Goal: Task Accomplishment & Management: Manage account settings

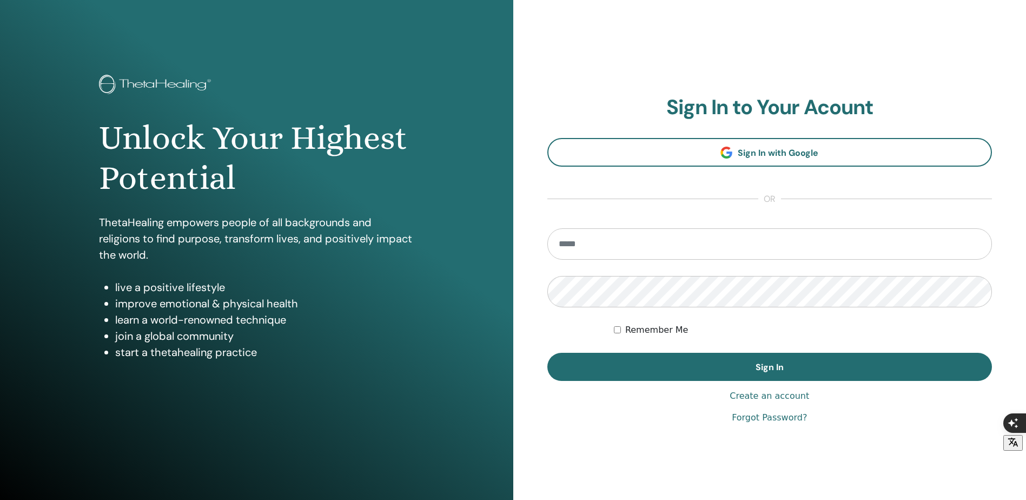
type input "**********"
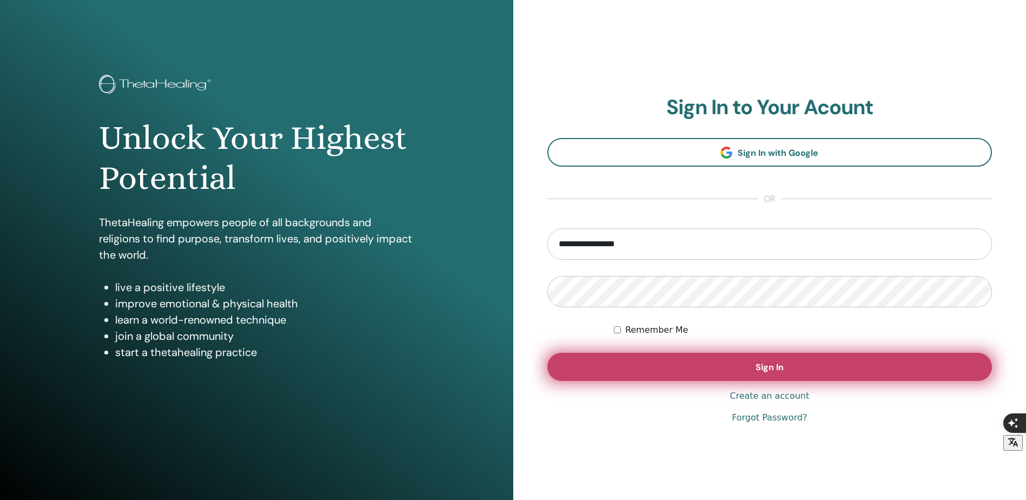
click at [680, 357] on button "Sign In" at bounding box center [770, 367] width 445 height 28
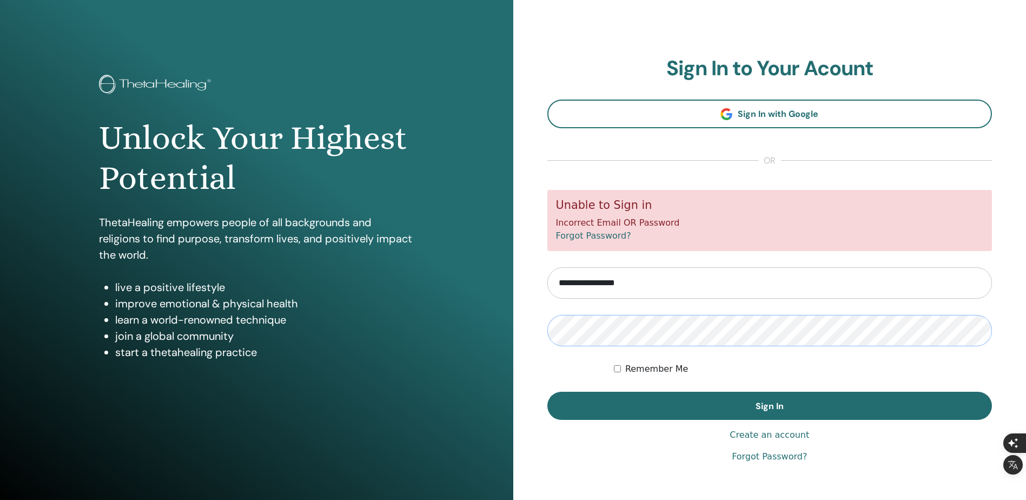
click at [548, 392] on button "Sign In" at bounding box center [770, 406] width 445 height 28
